Goal: Task Accomplishment & Management: Use online tool/utility

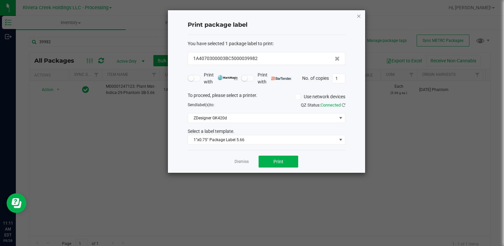
click at [357, 16] on icon "button" at bounding box center [359, 16] width 5 height 8
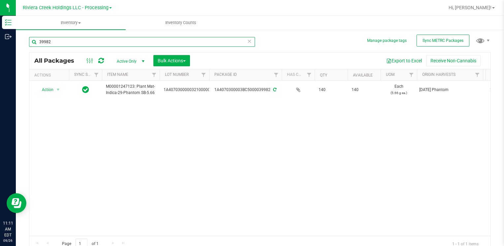
click at [87, 44] on input "39982" at bounding box center [142, 42] width 226 height 10
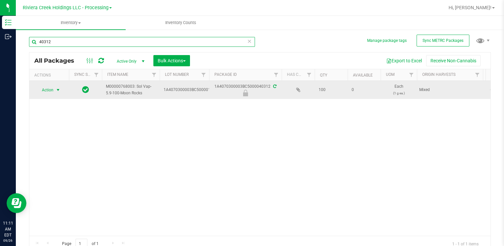
type input "40312"
click at [56, 88] on span "select" at bounding box center [57, 89] width 5 height 5
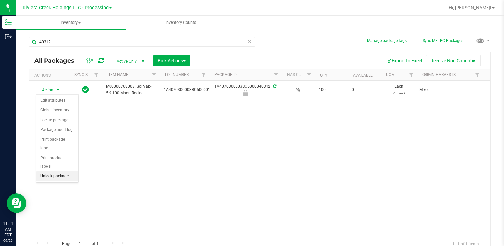
click at [70, 172] on li "Unlock package" at bounding box center [57, 177] width 42 height 10
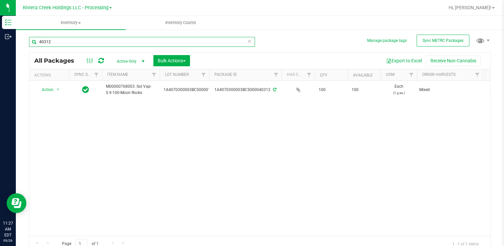
click at [79, 42] on input "40312" at bounding box center [142, 42] width 226 height 10
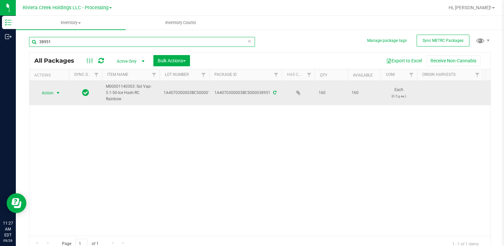
type input "38951"
click at [51, 94] on span "Action" at bounding box center [45, 92] width 18 height 9
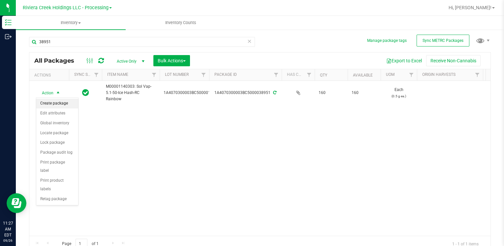
click at [49, 105] on li "Create package" at bounding box center [57, 104] width 42 height 10
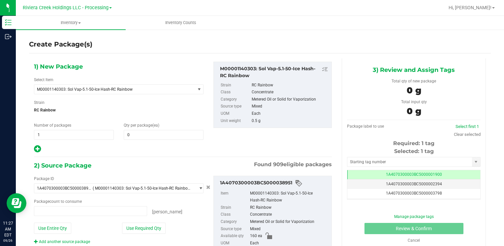
type input "0 ea"
click at [157, 135] on span at bounding box center [164, 135] width 80 height 10
type input "40"
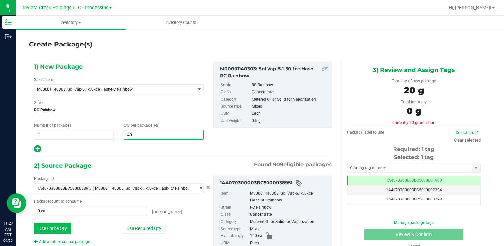
type input "40"
click at [59, 226] on button "Use Entire Qty" at bounding box center [52, 228] width 37 height 11
type input "160 ea"
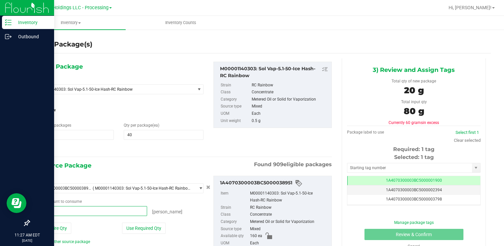
drag, startPoint x: 56, startPoint y: 213, endPoint x: 0, endPoint y: 207, distance: 56.4
click at [0, 207] on html "Inventory Outbound 11:27 AM EDT [DATE] 09/26 Riviera Creek Holdings LLC - Proce…" at bounding box center [252, 123] width 504 height 246
type input "20"
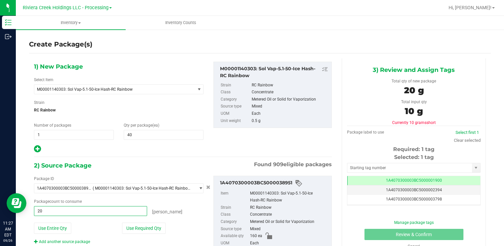
type input "20 ea"
click at [188, 214] on div "[PERSON_NAME]" at bounding box center [175, 210] width 56 height 9
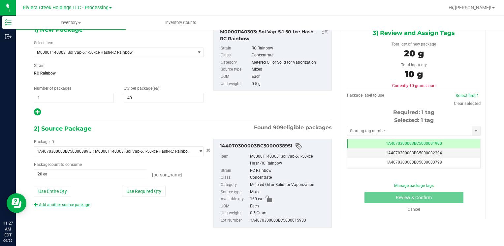
click at [78, 204] on link "Add another source package" at bounding box center [62, 205] width 56 height 5
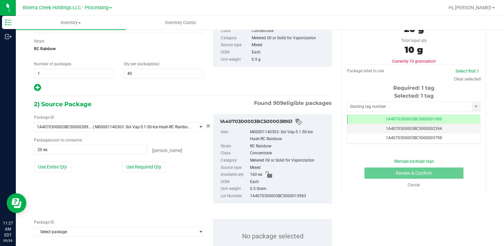
scroll to position [86, 0]
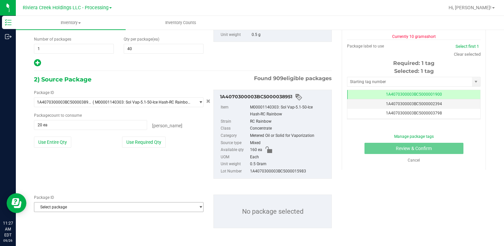
click at [78, 204] on span "Select package" at bounding box center [114, 207] width 161 height 9
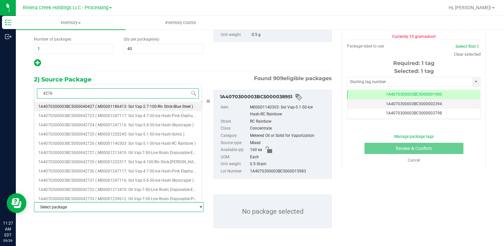
type input "42769"
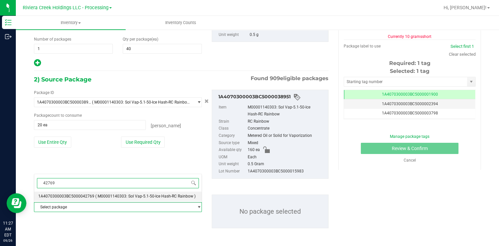
click at [95, 196] on span "( M00001140303: Sol Vap-5.1-50-Ice Hash-RC Rainbow )" at bounding box center [145, 196] width 100 height 5
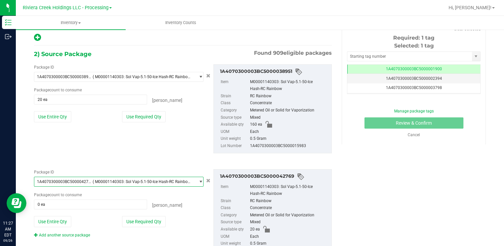
scroll to position [142, 0]
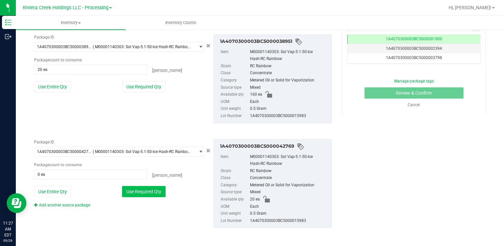
click at [130, 191] on button "Use Required Qty" at bounding box center [144, 191] width 44 height 11
type input "20 ea"
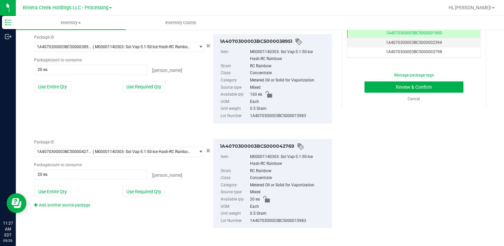
scroll to position [19, 0]
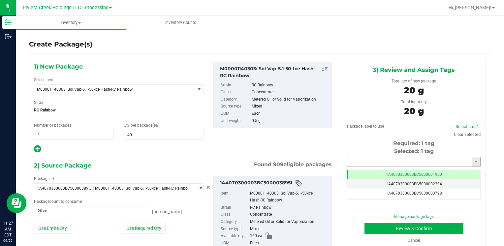
click at [359, 160] on input "text" at bounding box center [410, 161] width 125 height 9
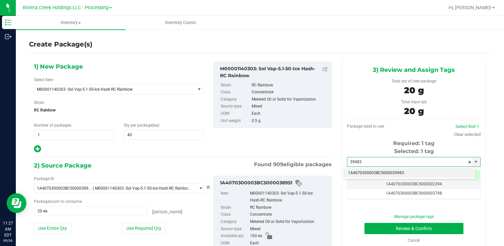
click at [360, 168] on li "1A4070300003BC5000039983" at bounding box center [409, 173] width 131 height 10
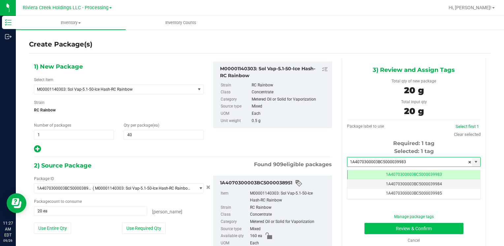
type input "1A4070300003BC5000039983"
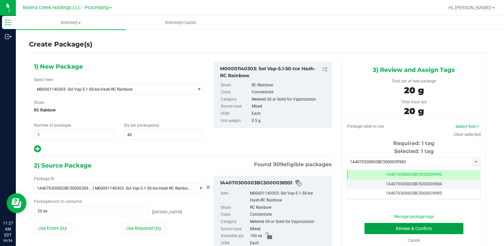
click at [376, 232] on button "Review & Confirm" at bounding box center [414, 228] width 99 height 11
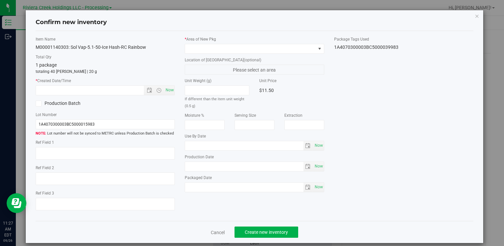
type input "[DATE]"
click at [174, 94] on div "Item Name M00001140303: Sol Vap-5.1-50-Ice Hash-RC Rainbow Total Qty 1 package …" at bounding box center [105, 126] width 149 height 180
click at [165, 92] on span "Now" at bounding box center [169, 90] width 11 height 10
type input "[DATE] 11:27 AM"
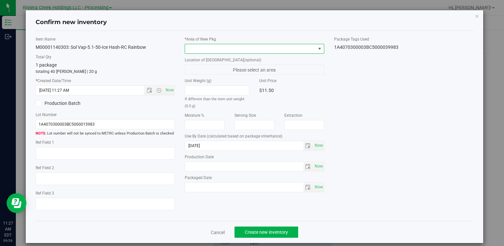
click at [196, 50] on span at bounding box center [250, 48] width 130 height 9
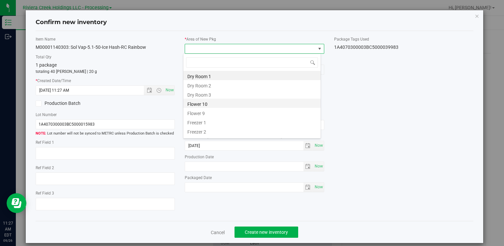
click at [218, 104] on li "Flower 10" at bounding box center [252, 103] width 137 height 9
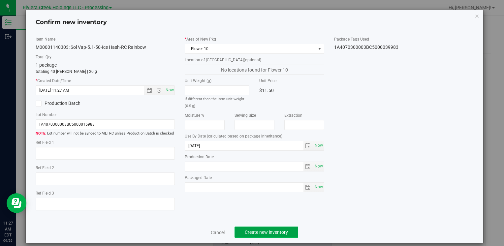
click at [254, 233] on span "Create new inventory" at bounding box center [266, 232] width 43 height 5
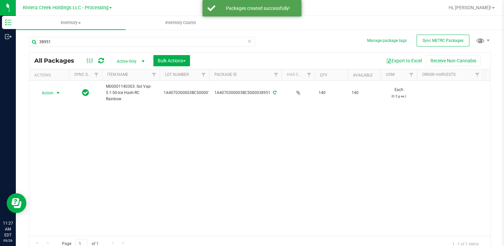
drag, startPoint x: 51, startPoint y: 93, endPoint x: 78, endPoint y: 115, distance: 34.7
click at [51, 93] on span "Action" at bounding box center [45, 92] width 18 height 9
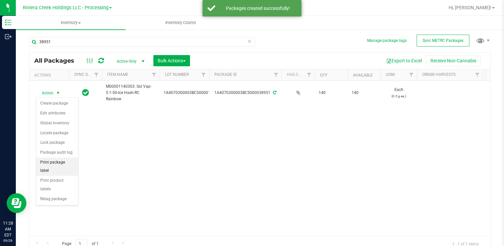
click at [64, 162] on li "Print package label" at bounding box center [57, 167] width 42 height 18
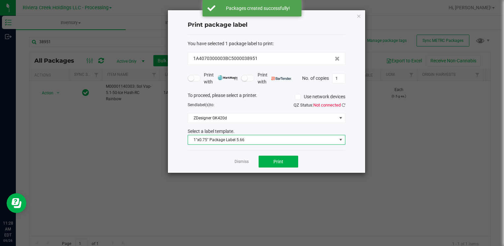
click at [244, 140] on span "1"x0.75" Package Label 5.66" at bounding box center [262, 139] width 149 height 9
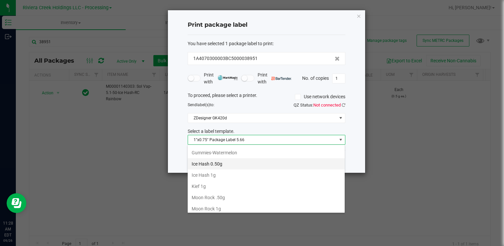
click at [232, 160] on li "Ice Hash 0.50g" at bounding box center [266, 163] width 157 height 11
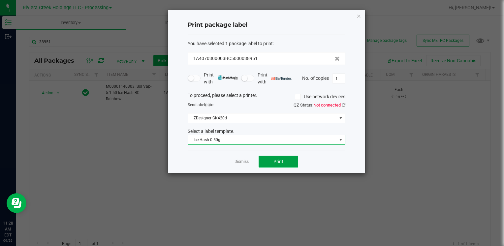
click at [267, 160] on button "Print" at bounding box center [279, 162] width 40 height 12
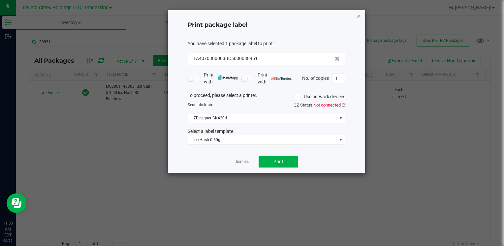
click at [358, 17] on icon "button" at bounding box center [359, 16] width 5 height 8
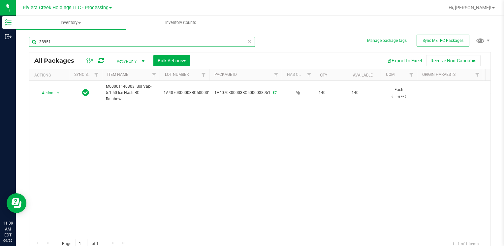
click at [66, 44] on input "38951" at bounding box center [142, 42] width 226 height 10
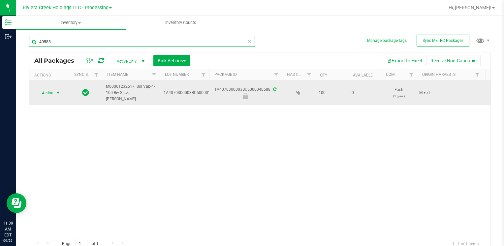
type input "40588"
click at [53, 92] on span "Action" at bounding box center [45, 92] width 18 height 9
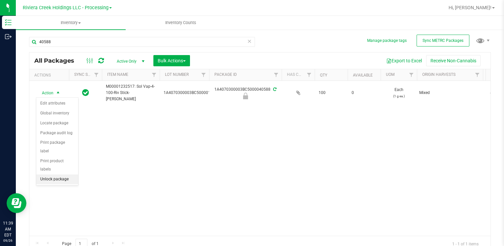
click at [59, 175] on li "Unlock package" at bounding box center [57, 180] width 42 height 10
